Goal: Transaction & Acquisition: Purchase product/service

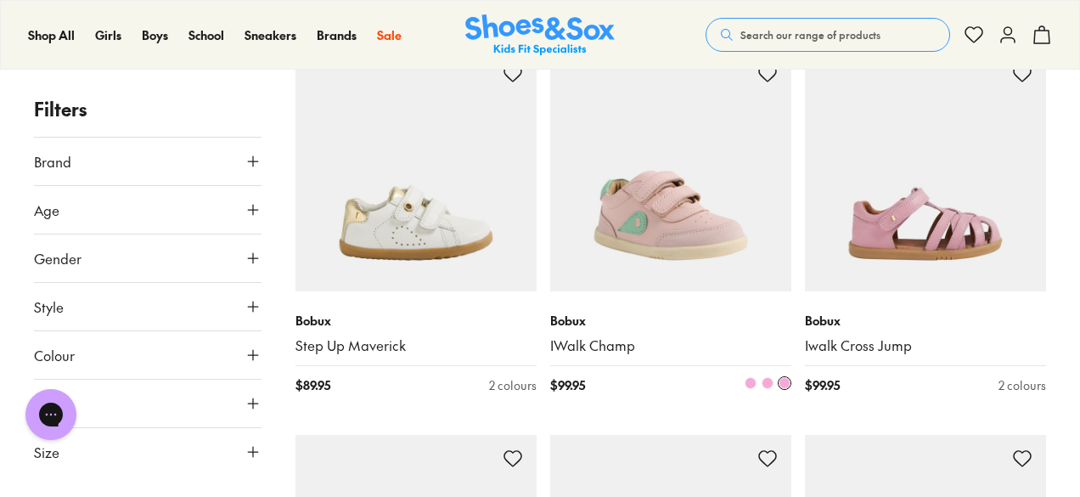
click at [683, 218] on img at bounding box center [670, 170] width 241 height 241
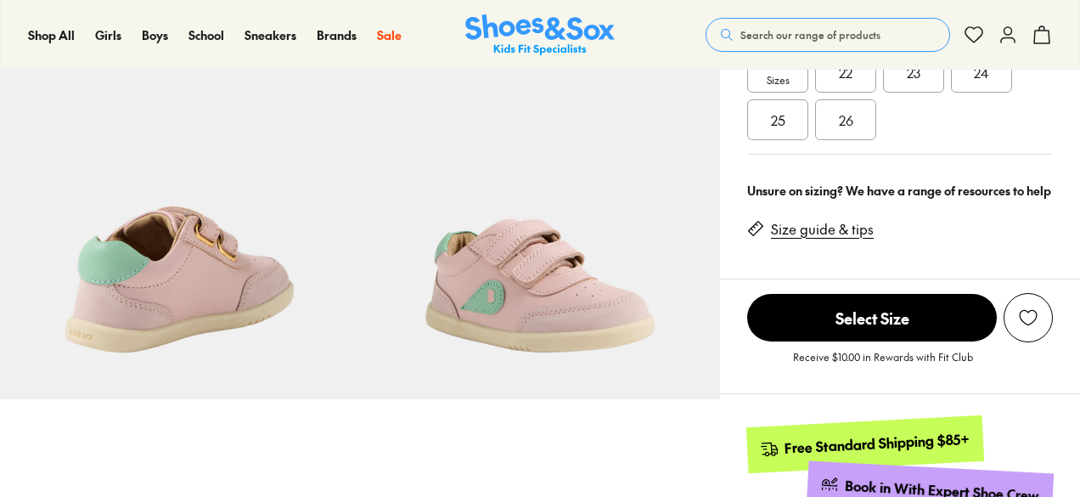
select select "*"
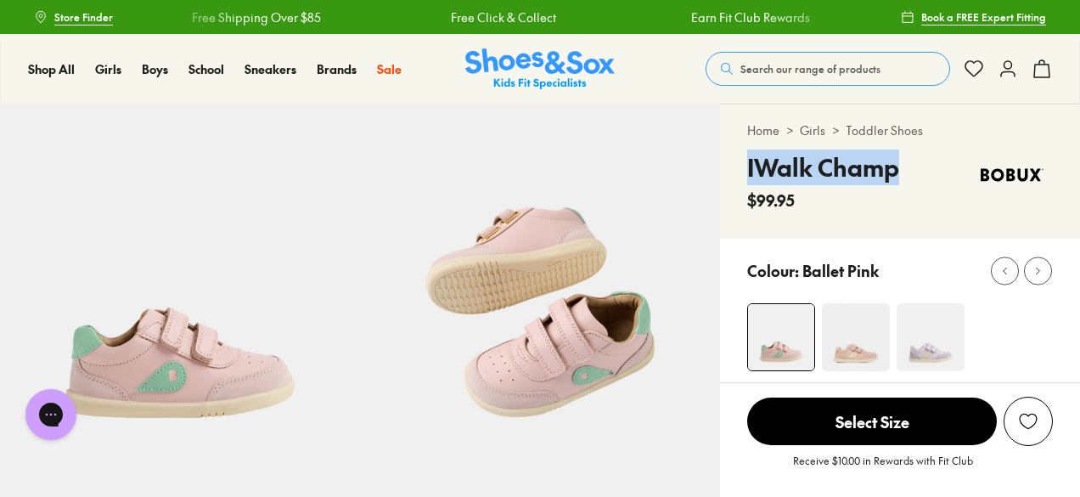
drag, startPoint x: 913, startPoint y: 174, endPoint x: 747, endPoint y: 171, distance: 165.6
click at [747, 171] on div "IWalk Champ $99.95" at bounding box center [900, 180] width 306 height 62
copy h4 "IWalk Champ"
